Goal: Task Accomplishment & Management: Complete application form

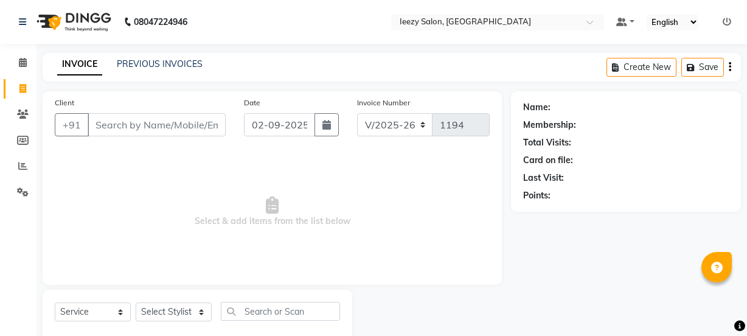
select select "5982"
select select "service"
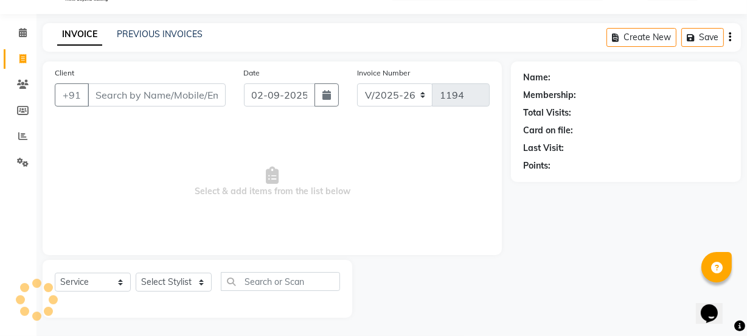
click at [151, 28] on div "PREVIOUS INVOICES" at bounding box center [160, 34] width 86 height 13
click at [151, 29] on link "PREVIOUS INVOICES" at bounding box center [160, 34] width 86 height 11
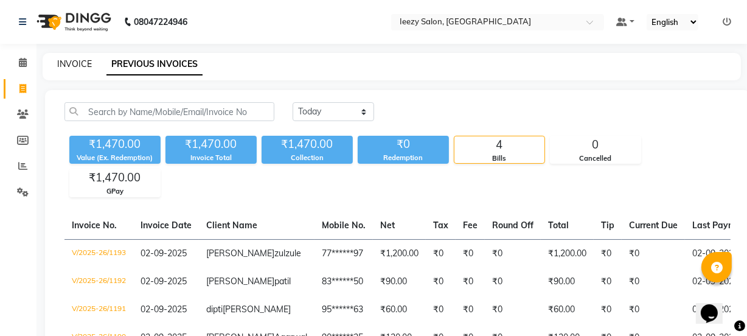
click at [74, 61] on link "INVOICE" at bounding box center [74, 63] width 35 height 11
select select "5982"
select select "service"
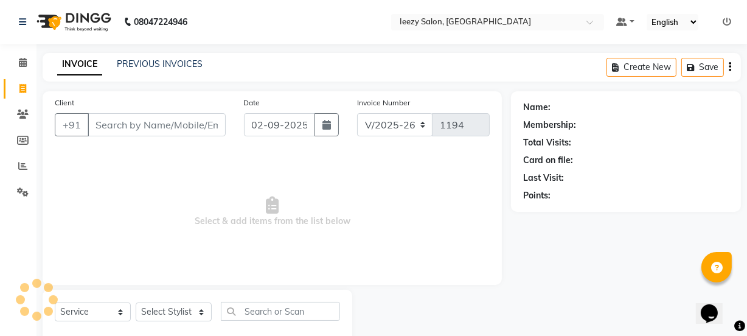
scroll to position [30, 0]
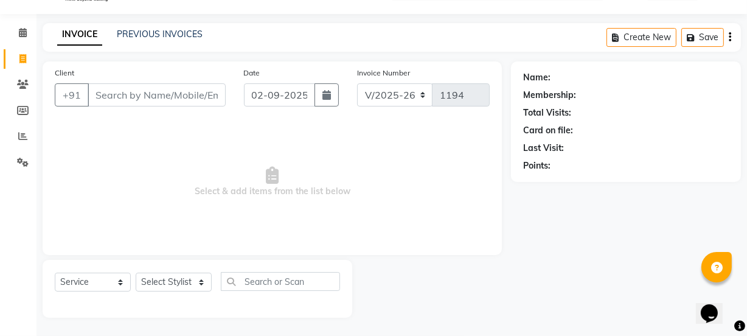
click at [139, 98] on input "Client" at bounding box center [157, 94] width 138 height 23
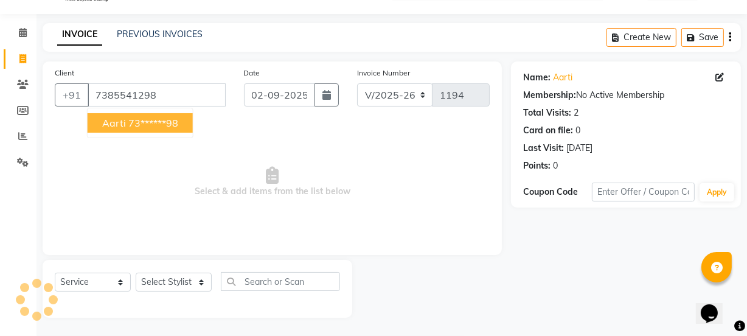
click at [131, 128] on ngb-highlight "73******98" at bounding box center [153, 123] width 50 height 12
type input "73******98"
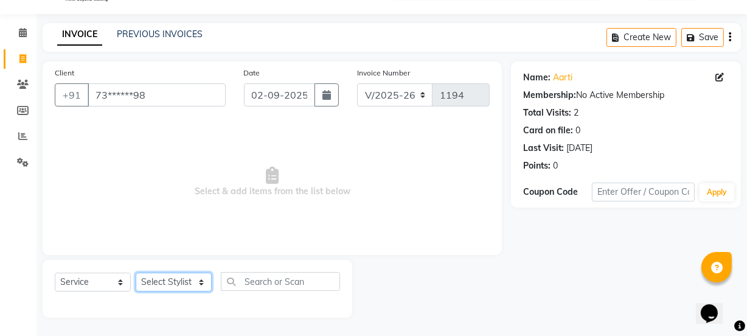
click at [195, 284] on select "Select Stylist Archana Mgr IEEZY -Owner [PERSON_NAME] MS AARTI Ms [PERSON_NAME]…" at bounding box center [174, 281] width 76 height 19
select select "89937"
click at [136, 272] on select "Select Stylist Archana Mgr IEEZY -Owner [PERSON_NAME] MS AARTI Ms [PERSON_NAME]…" at bounding box center [174, 281] width 76 height 19
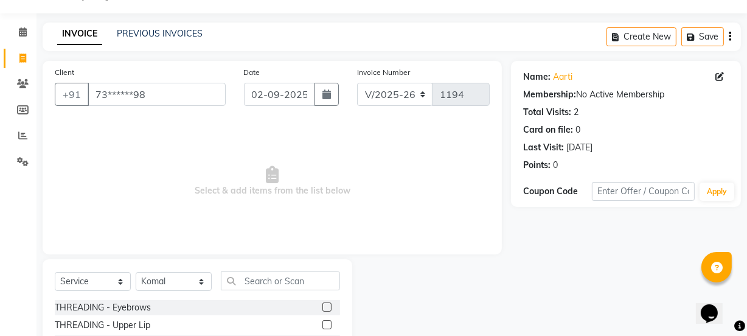
click at [322, 309] on label at bounding box center [326, 306] width 9 height 9
click at [322, 309] on input "checkbox" at bounding box center [326, 307] width 8 height 8
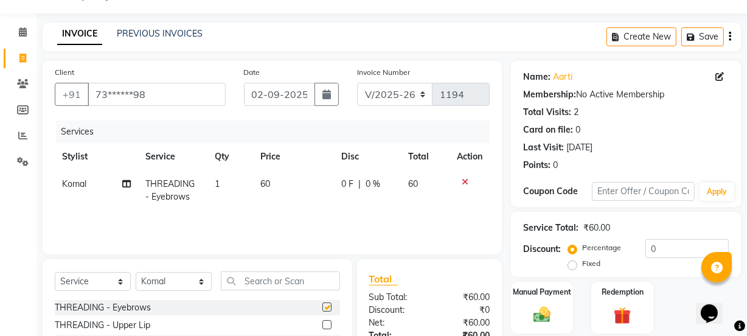
checkbox input "false"
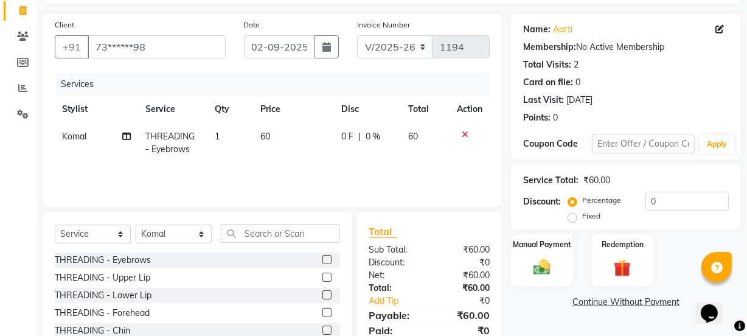
scroll to position [140, 0]
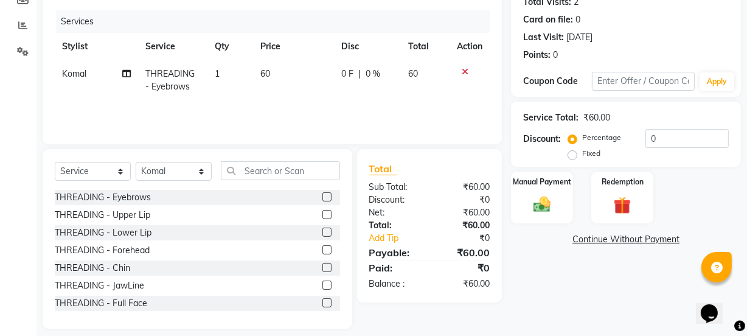
click at [322, 251] on label at bounding box center [326, 249] width 9 height 9
click at [322, 251] on input "checkbox" at bounding box center [326, 250] width 8 height 8
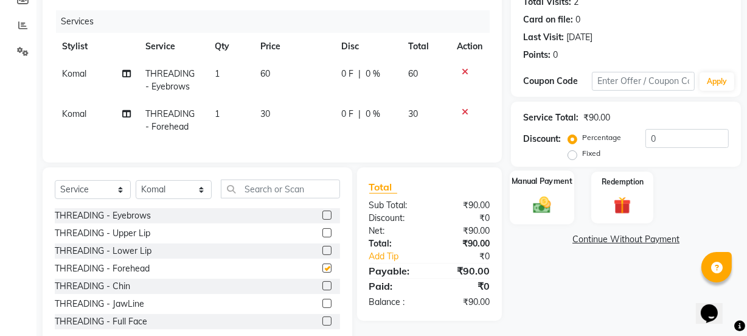
checkbox input "false"
click at [523, 199] on div "Manual Payment" at bounding box center [542, 197] width 64 height 54
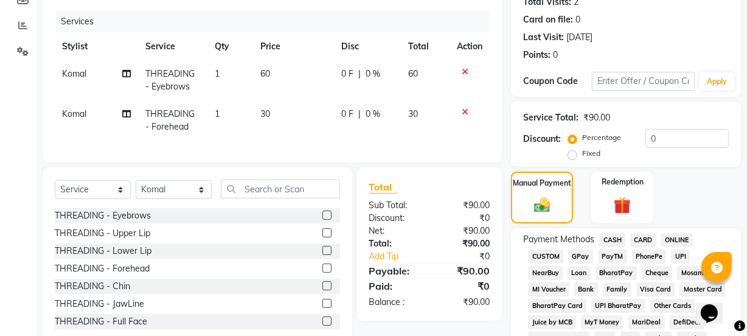
click at [576, 254] on span "GPay" at bounding box center [580, 256] width 25 height 14
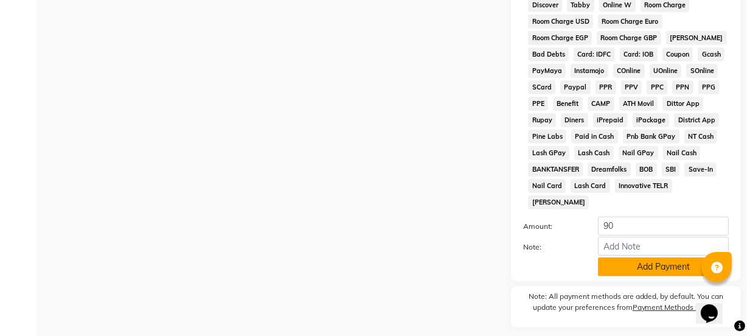
scroll to position [639, 0]
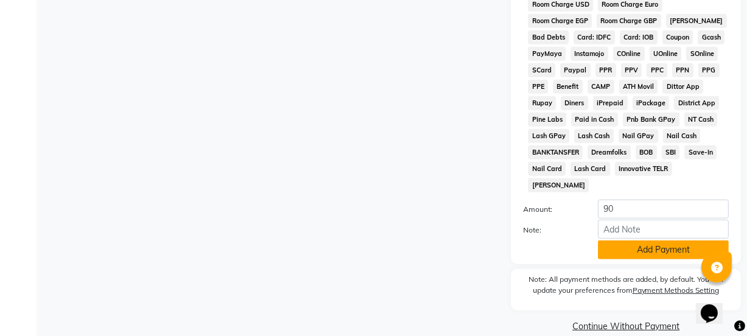
click at [611, 240] on button "Add Payment" at bounding box center [663, 249] width 131 height 19
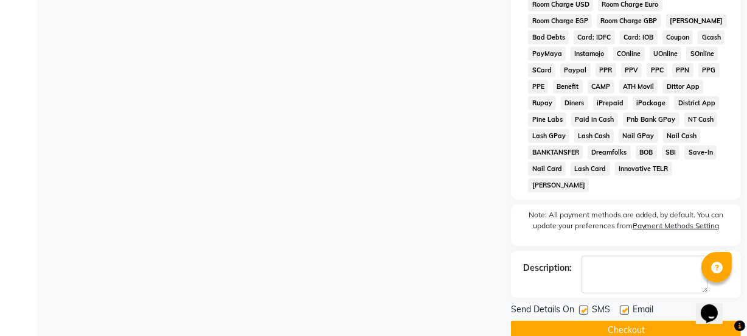
click at [582, 305] on label at bounding box center [583, 309] width 9 height 9
click at [582, 306] on input "checkbox" at bounding box center [583, 310] width 8 height 8
checkbox input "false"
click at [623, 305] on label at bounding box center [624, 309] width 9 height 9
click at [623, 306] on input "checkbox" at bounding box center [624, 310] width 8 height 8
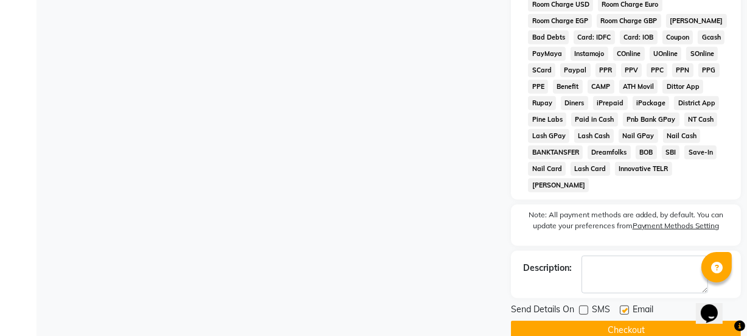
checkbox input "false"
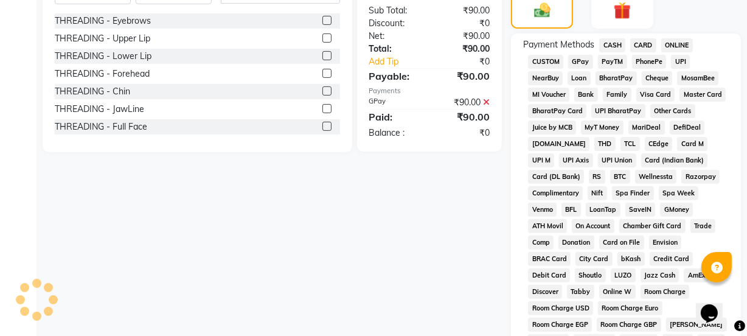
scroll to position [306, 0]
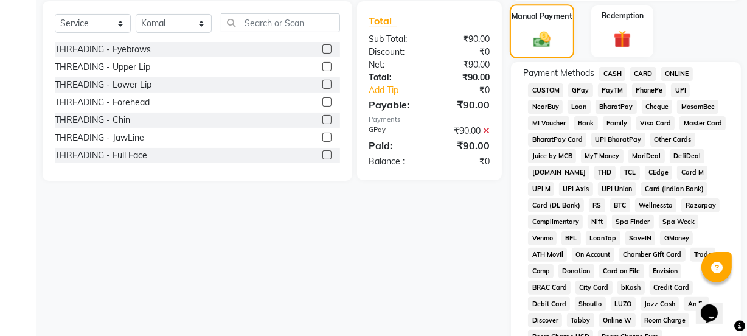
click at [553, 29] on img at bounding box center [541, 38] width 27 height 19
click at [580, 91] on span "GPay" at bounding box center [580, 90] width 25 height 14
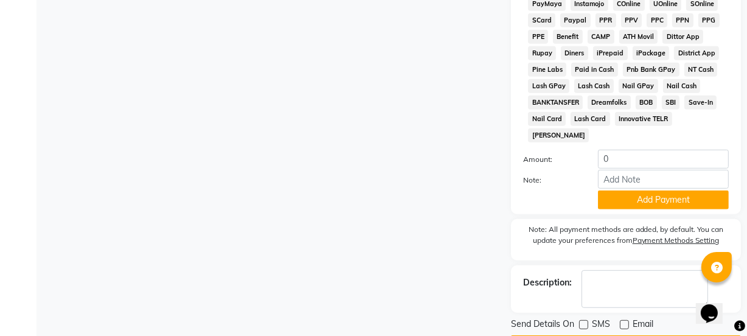
scroll to position [708, 0]
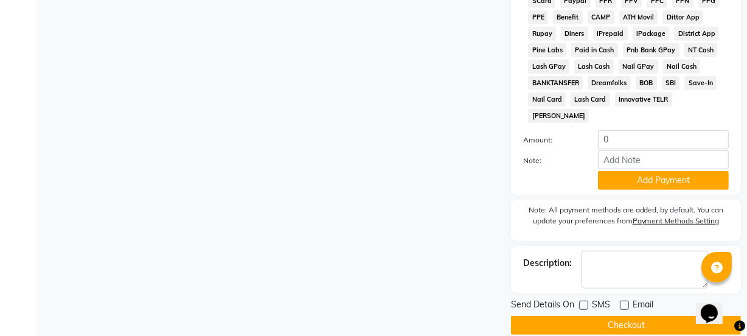
click at [597, 316] on button "Checkout" at bounding box center [626, 325] width 230 height 19
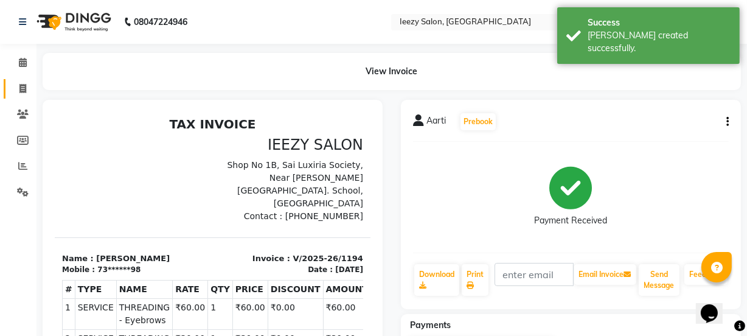
click at [21, 85] on icon at bounding box center [22, 88] width 7 height 9
select select "service"
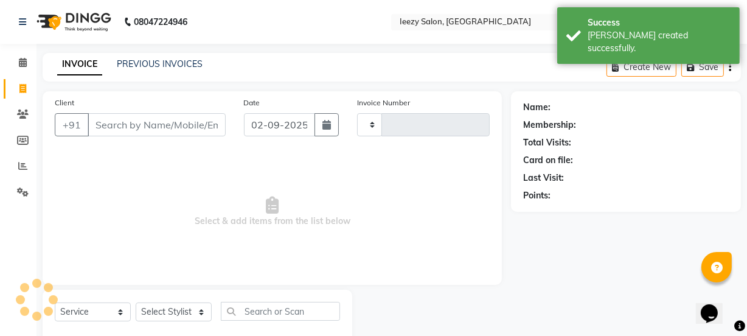
type input "1195"
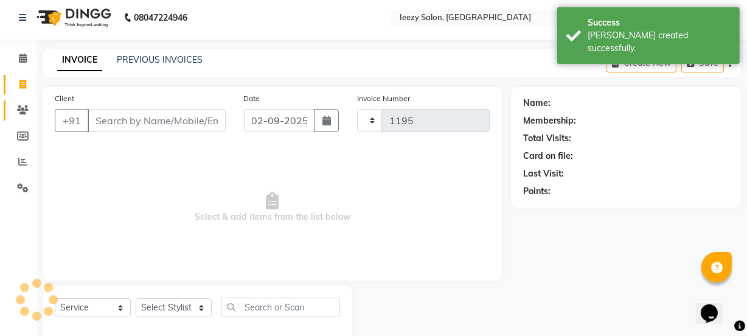
select select "5982"
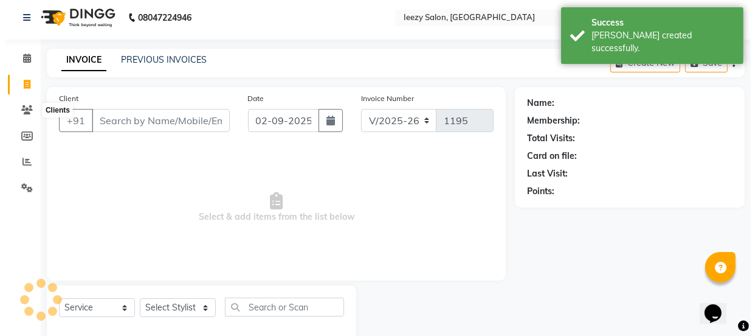
scroll to position [30, 0]
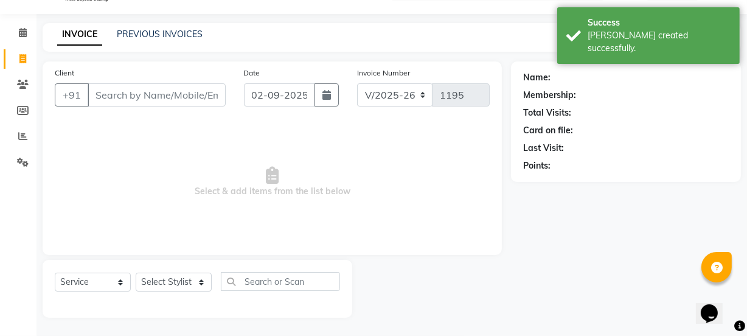
click at [110, 95] on input "Client" at bounding box center [157, 94] width 138 height 23
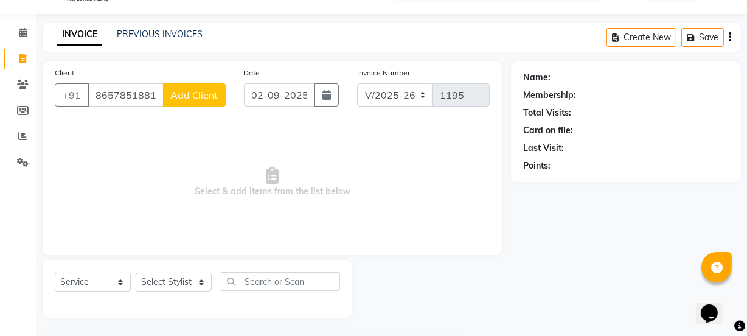
type input "8657851881"
click at [178, 91] on span "Add Client" at bounding box center [194, 95] width 48 height 12
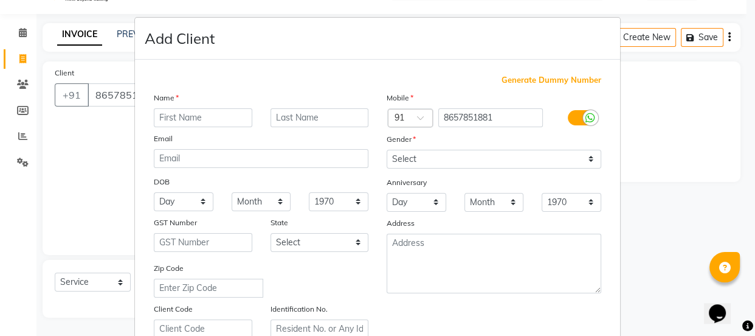
click at [177, 122] on input "text" at bounding box center [203, 117] width 99 height 19
type input "Priya"
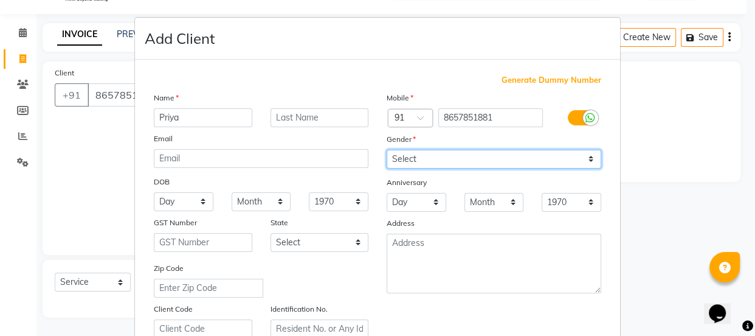
click at [587, 162] on select "Select [DEMOGRAPHIC_DATA] [DEMOGRAPHIC_DATA] Other Prefer Not To Say" at bounding box center [494, 159] width 215 height 19
select select "[DEMOGRAPHIC_DATA]"
click at [387, 150] on select "Select [DEMOGRAPHIC_DATA] [DEMOGRAPHIC_DATA] Other Prefer Not To Say" at bounding box center [494, 159] width 215 height 19
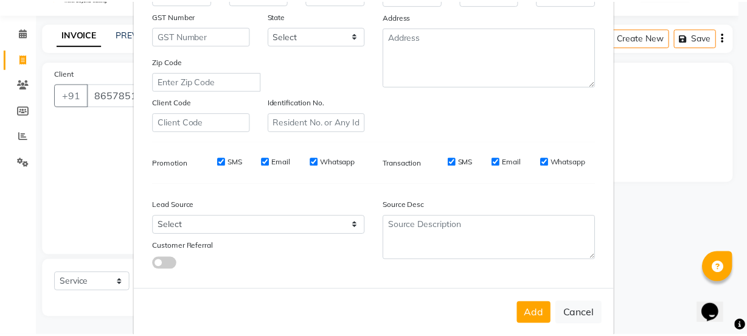
scroll to position [229, 0]
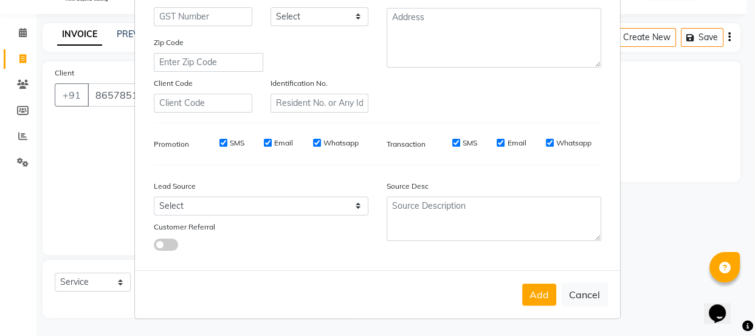
click at [220, 139] on input "SMS" at bounding box center [224, 143] width 8 height 8
checkbox input "false"
click at [265, 140] on input "Email" at bounding box center [268, 143] width 8 height 8
checkbox input "false"
click at [314, 140] on input "Whatsapp" at bounding box center [317, 143] width 8 height 8
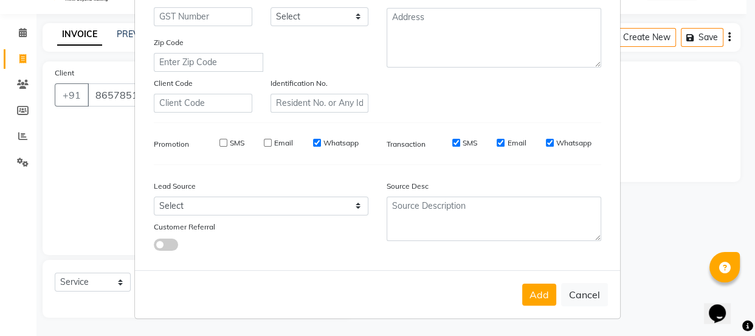
checkbox input "false"
click at [452, 142] on input "SMS" at bounding box center [456, 143] width 8 height 8
checkbox input "false"
click at [497, 139] on input "Email" at bounding box center [501, 143] width 8 height 8
checkbox input "false"
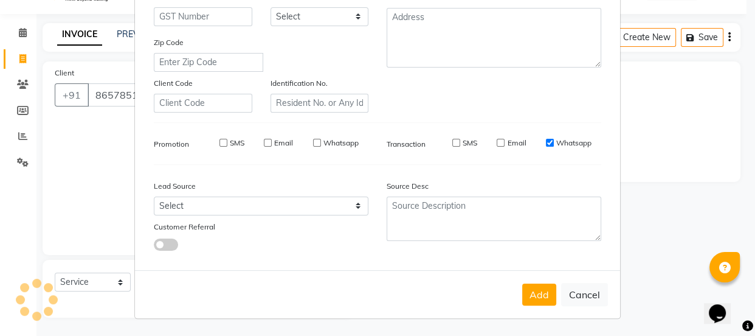
click at [547, 140] on input "Whatsapp" at bounding box center [550, 143] width 8 height 8
checkbox input "false"
click at [536, 296] on button "Add" at bounding box center [539, 294] width 34 height 22
type input "86******81"
select select
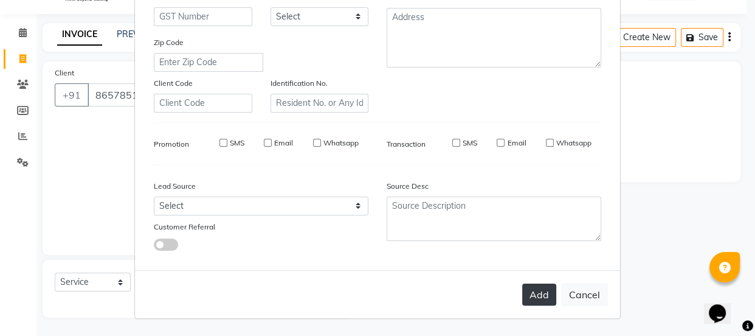
select select
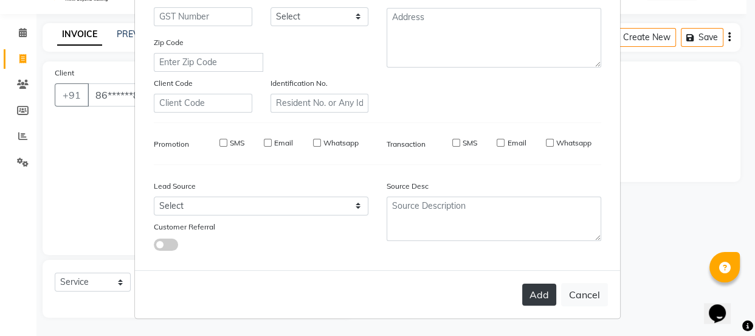
select select
checkbox input "false"
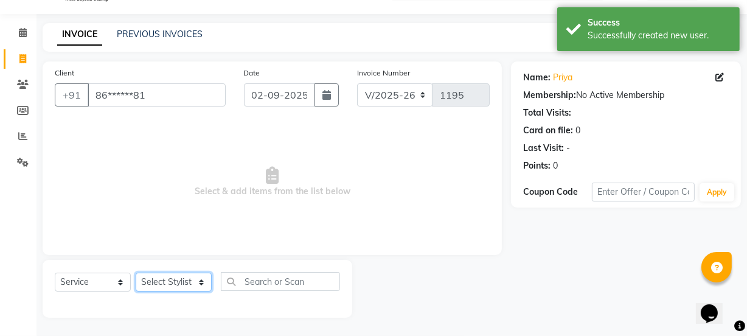
click at [206, 285] on select "Select Stylist Archana Mgr IEEZY -Owner [PERSON_NAME] MS AARTI Ms [PERSON_NAME]…" at bounding box center [174, 281] width 76 height 19
select select "68032"
click at [136, 272] on select "Select Stylist Archana Mgr IEEZY -Owner [PERSON_NAME] MS AARTI Ms [PERSON_NAME]…" at bounding box center [174, 281] width 76 height 19
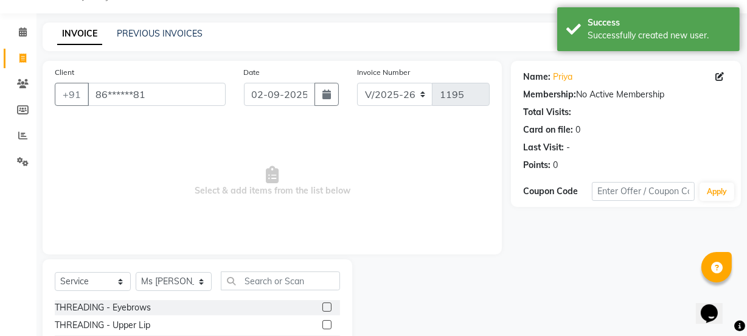
click at [322, 308] on label at bounding box center [326, 306] width 9 height 9
click at [322, 308] on input "checkbox" at bounding box center [326, 307] width 8 height 8
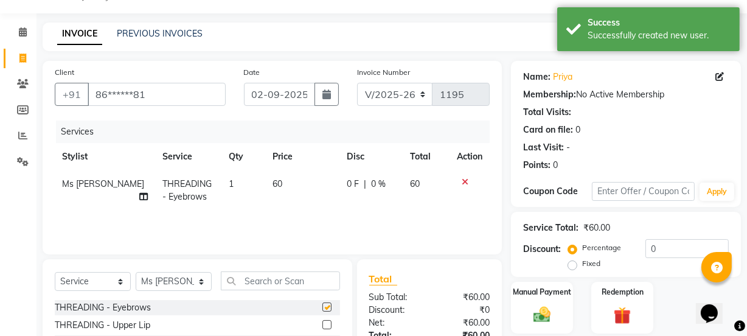
checkbox input "false"
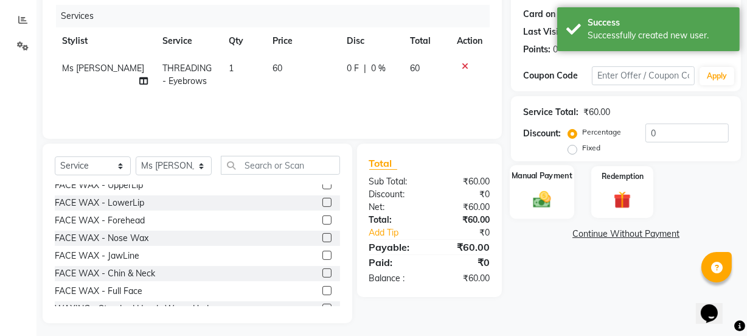
scroll to position [152, 0]
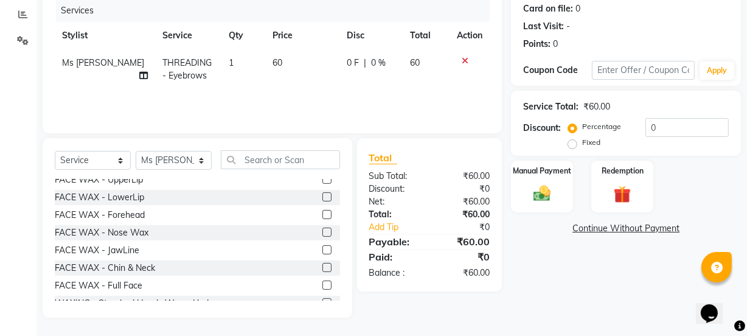
click at [322, 213] on label at bounding box center [326, 214] width 9 height 9
click at [322, 213] on input "checkbox" at bounding box center [326, 215] width 8 height 8
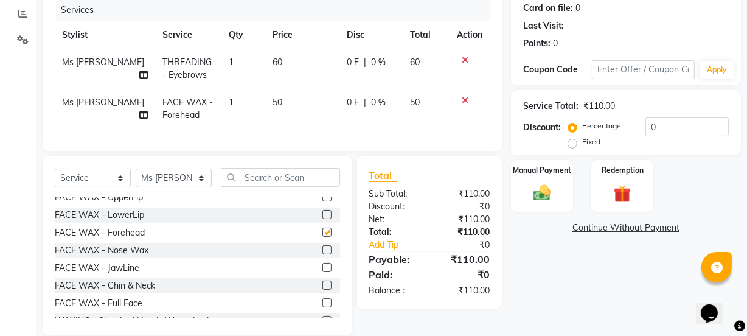
checkbox input "false"
click at [462, 96] on icon at bounding box center [465, 100] width 7 height 9
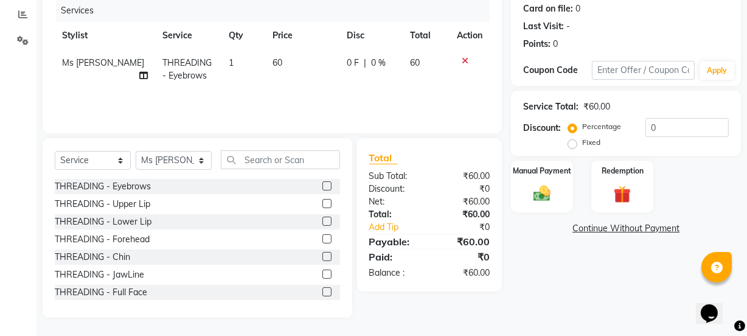
click at [322, 238] on label at bounding box center [326, 238] width 9 height 9
click at [322, 238] on input "checkbox" at bounding box center [326, 239] width 8 height 8
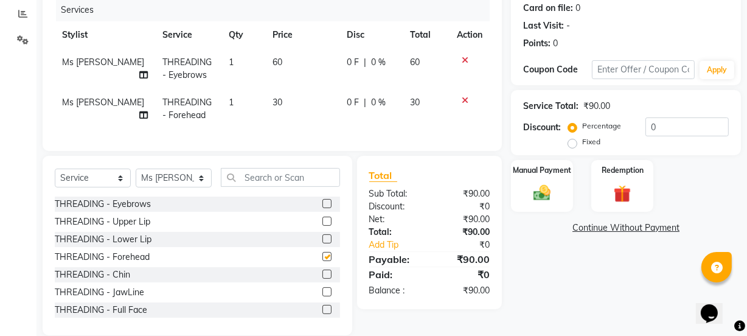
checkbox input "false"
click at [545, 199] on img at bounding box center [541, 192] width 29 height 21
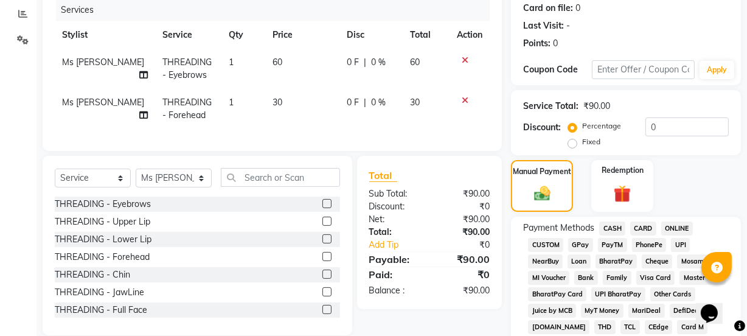
click at [575, 246] on span "GPay" at bounding box center [580, 245] width 25 height 14
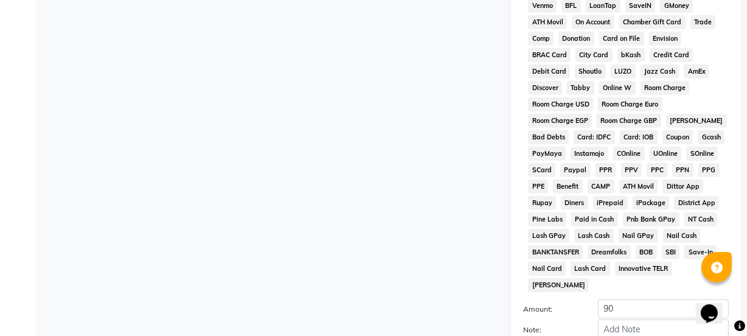
scroll to position [639, 0]
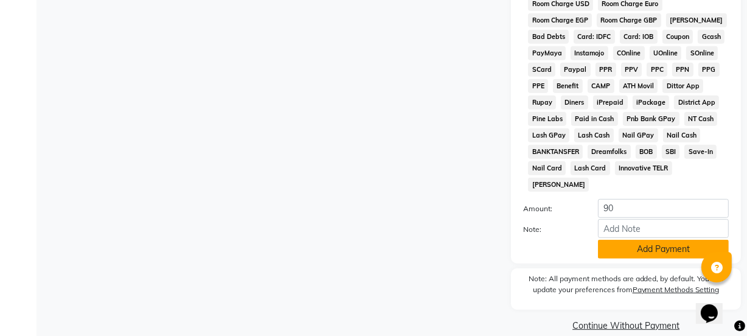
click at [615, 240] on button "Add Payment" at bounding box center [663, 249] width 131 height 19
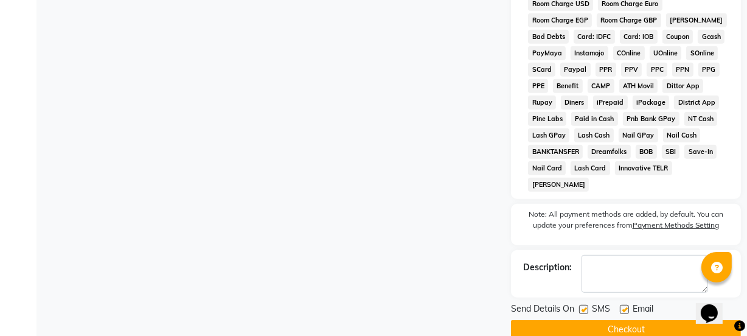
click at [583, 305] on label at bounding box center [583, 309] width 9 height 9
click at [583, 306] on input "checkbox" at bounding box center [583, 310] width 8 height 8
checkbox input "false"
drag, startPoint x: 623, startPoint y: 292, endPoint x: 607, endPoint y: 314, distance: 26.7
click at [623, 305] on label at bounding box center [624, 309] width 9 height 9
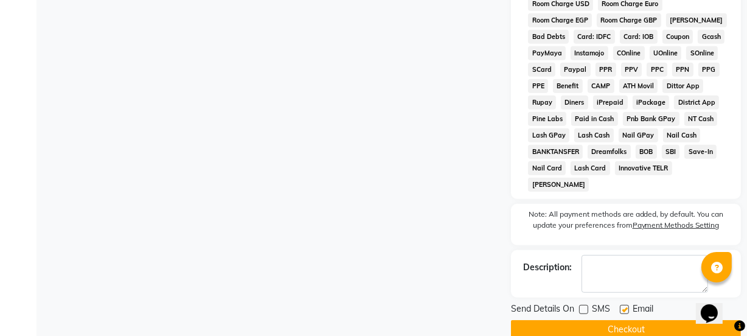
click at [623, 306] on input "checkbox" at bounding box center [624, 310] width 8 height 8
checkbox input "false"
click at [607, 320] on button "Checkout" at bounding box center [626, 329] width 230 height 19
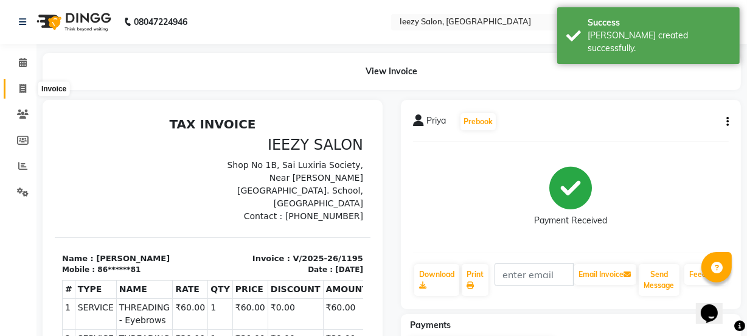
click at [21, 84] on icon at bounding box center [22, 88] width 7 height 9
select select "service"
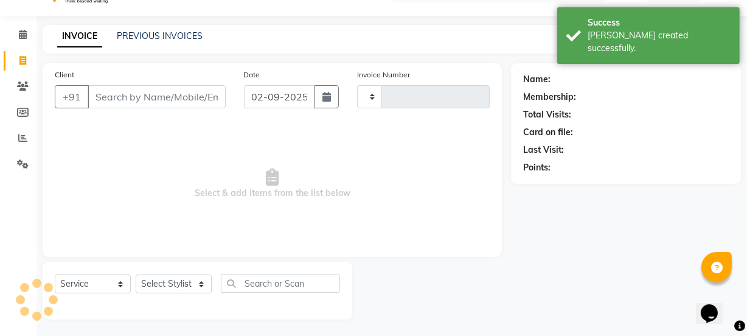
type input "1196"
select select "5982"
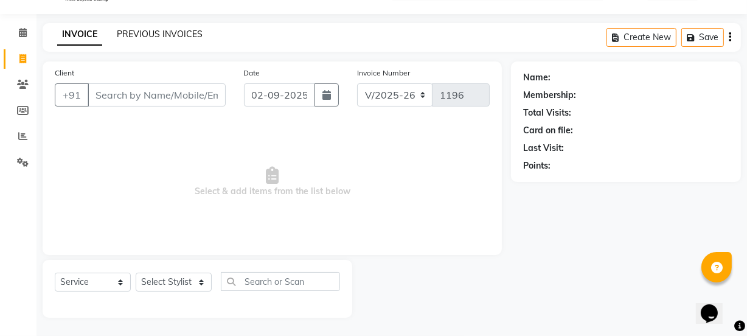
click at [165, 35] on link "PREVIOUS INVOICES" at bounding box center [160, 34] width 86 height 11
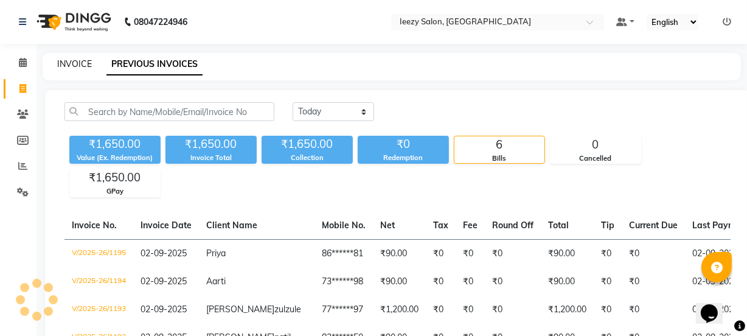
click at [87, 64] on link "INVOICE" at bounding box center [74, 63] width 35 height 11
select select "service"
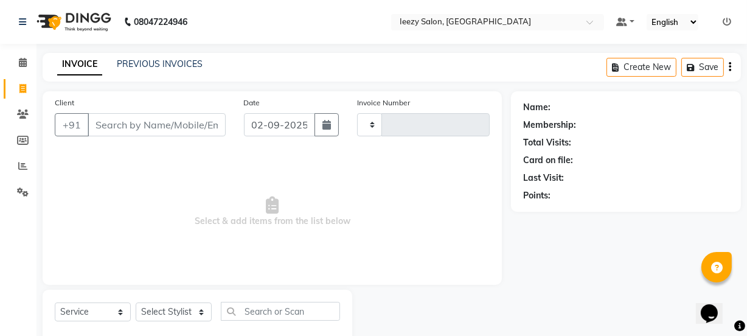
type input "1196"
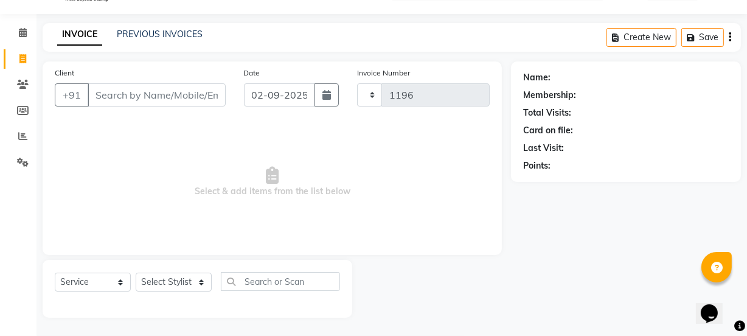
select select "5982"
click at [157, 33] on link "PREVIOUS INVOICES" at bounding box center [160, 34] width 86 height 11
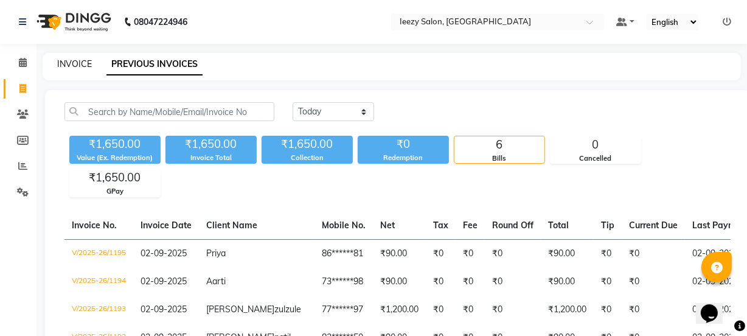
click at [64, 63] on link "INVOICE" at bounding box center [74, 63] width 35 height 11
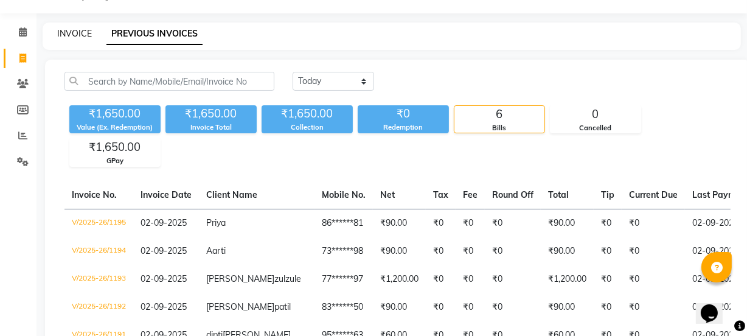
select select "5982"
select select "service"
